Goal: Information Seeking & Learning: Find contact information

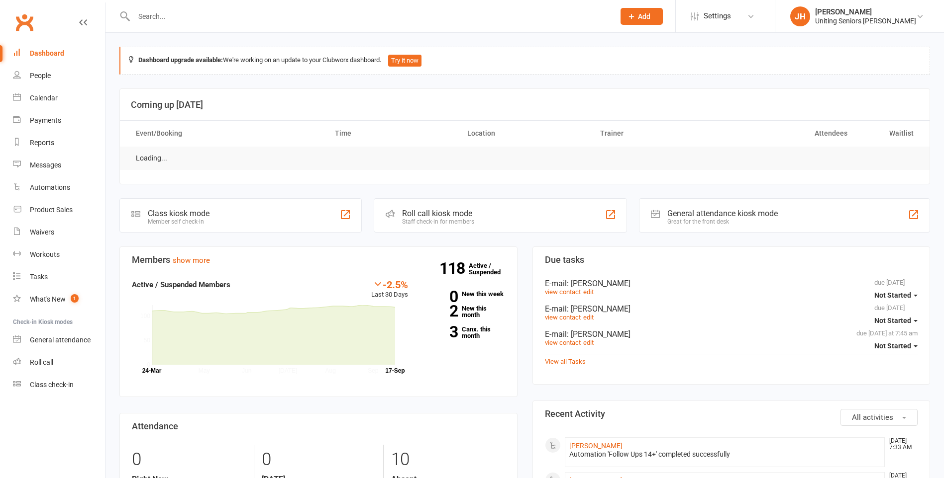
click at [183, 18] on input "text" at bounding box center [369, 16] width 476 height 14
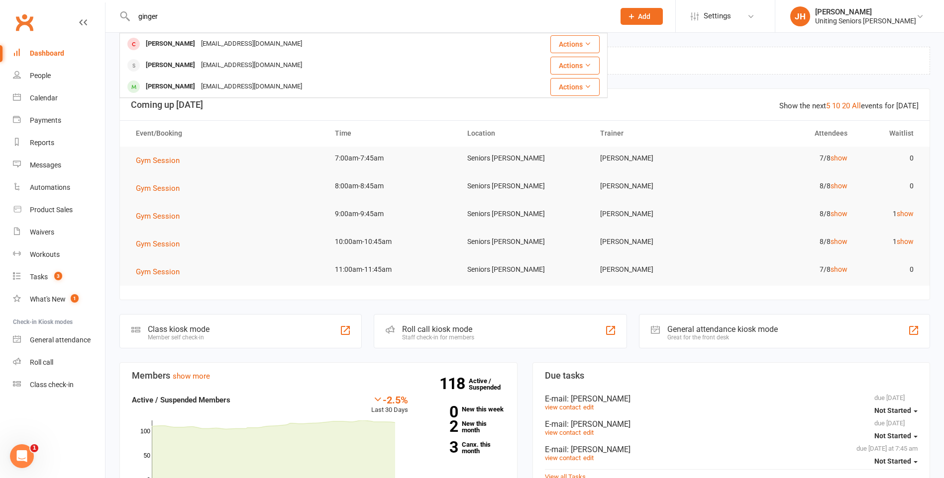
drag, startPoint x: 199, startPoint y: 18, endPoint x: 128, endPoint y: 21, distance: 70.7
click at [128, 21] on div "[PERSON_NAME] [PERSON_NAME] [EMAIL_ADDRESS][DOMAIN_NAME] Actions [PERSON_NAME] …" at bounding box center [363, 16] width 488 height 32
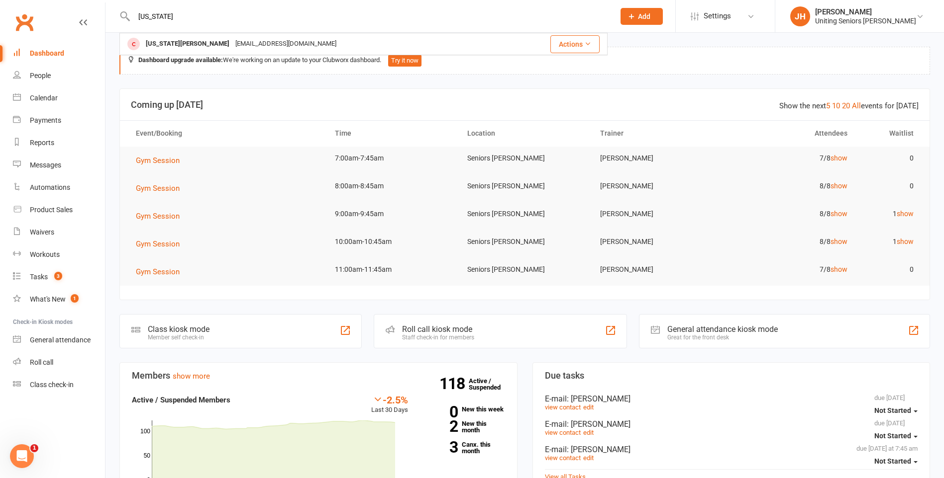
type input "[US_STATE]"
click at [168, 38] on div "[US_STATE][PERSON_NAME]" at bounding box center [188, 44] width 90 height 14
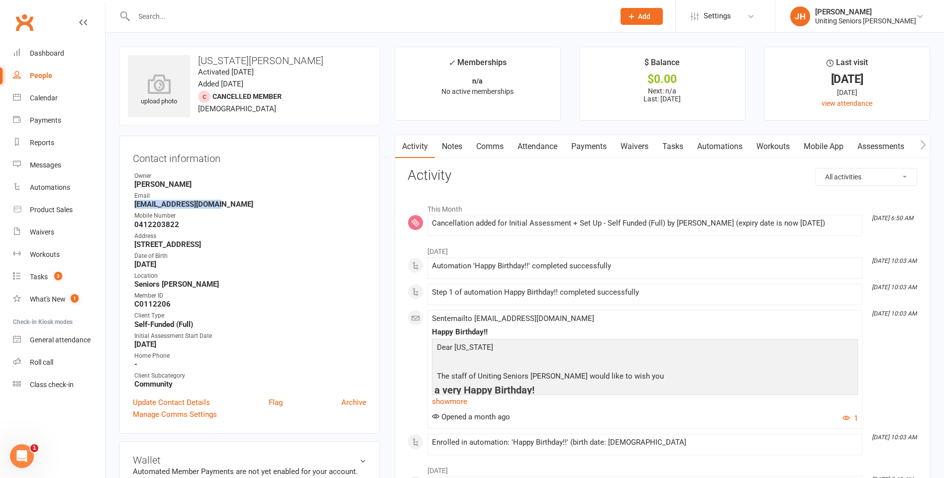
drag, startPoint x: 217, startPoint y: 204, endPoint x: 129, endPoint y: 204, distance: 87.5
click at [129, 204] on div "Contact information Owner [PERSON_NAME] Email [EMAIL_ADDRESS][DOMAIN_NAME] Mobi…" at bounding box center [249, 285] width 260 height 298
drag, startPoint x: 129, startPoint y: 204, endPoint x: 181, endPoint y: 204, distance: 51.7
copy strong "[EMAIL_ADDRESS][DOMAIN_NAME]"
click at [153, 18] on input "text" at bounding box center [369, 16] width 476 height 14
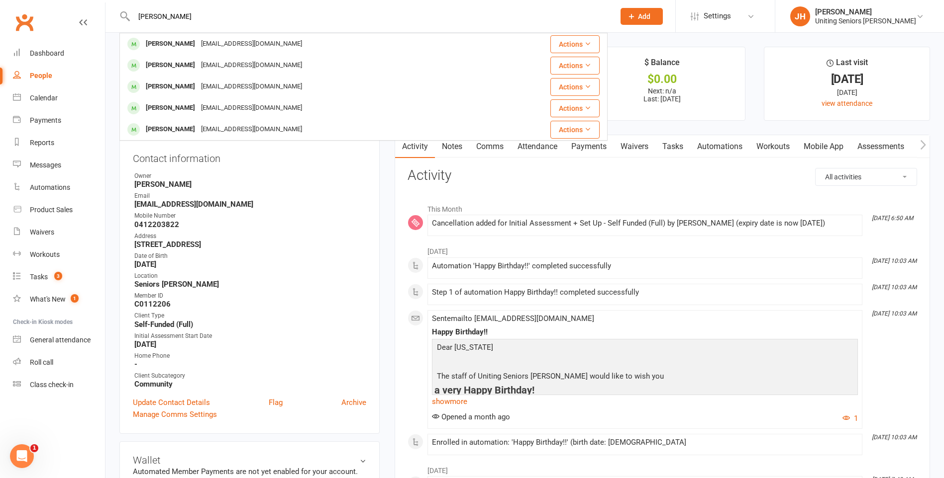
type input "[PERSON_NAME]"
click at [226, 37] on div "[EMAIL_ADDRESS][DOMAIN_NAME]" at bounding box center [251, 44] width 107 height 14
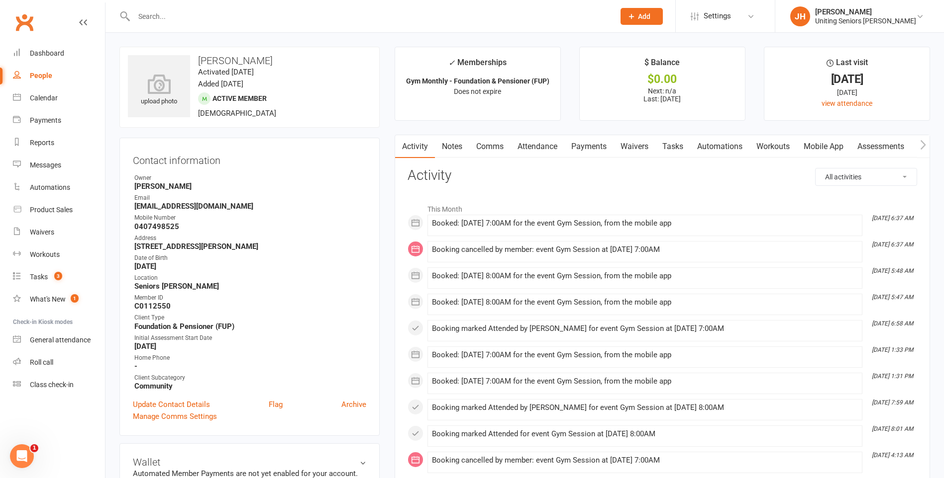
click at [523, 151] on link "Attendance" at bounding box center [537, 146] width 54 height 23
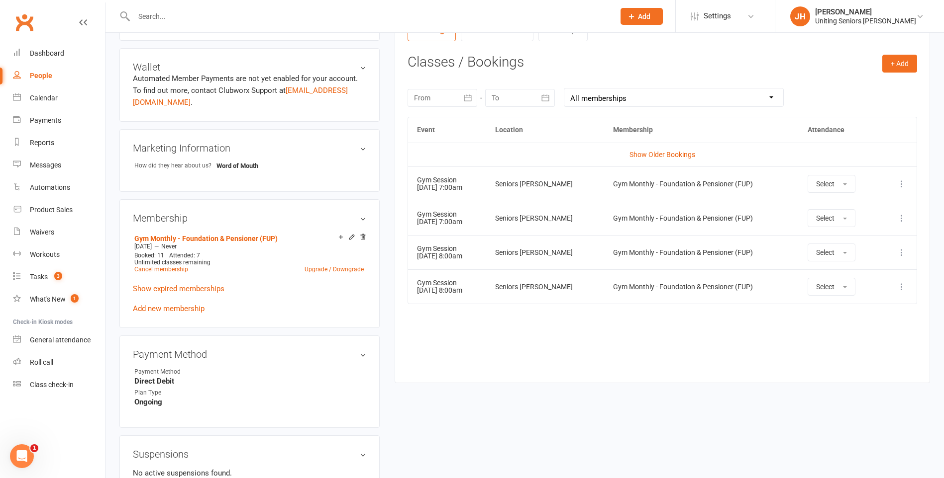
scroll to position [398, 0]
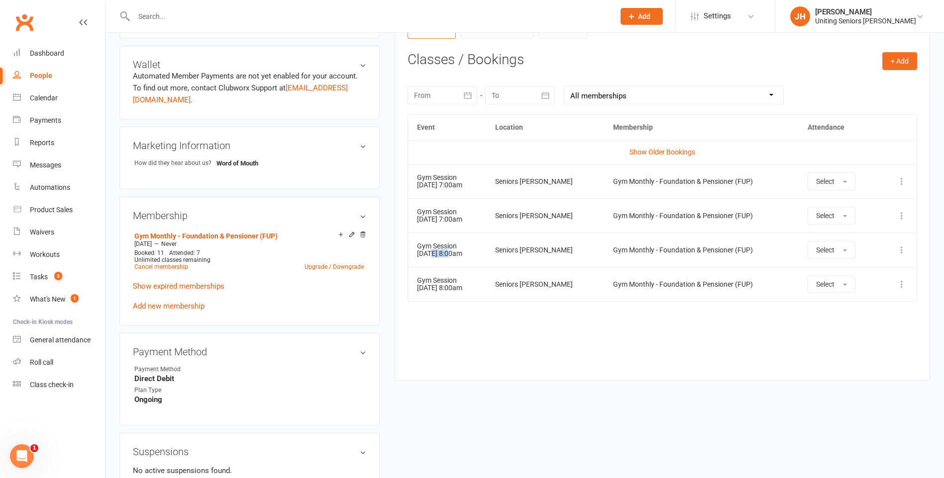
drag, startPoint x: 431, startPoint y: 252, endPoint x: 455, endPoint y: 270, distance: 29.1
click at [455, 270] on tbody "Show Older Bookings Gym Session [DATE] 7:00am Seniors Gym Gerringong Gym Monthl…" at bounding box center [662, 220] width 508 height 161
drag, startPoint x: 455, startPoint y: 270, endPoint x: 459, endPoint y: 301, distance: 31.7
click at [459, 300] on td "Gym Session [DATE] 8:00am" at bounding box center [447, 284] width 78 height 34
